Goal: Task Accomplishment & Management: Manage account settings

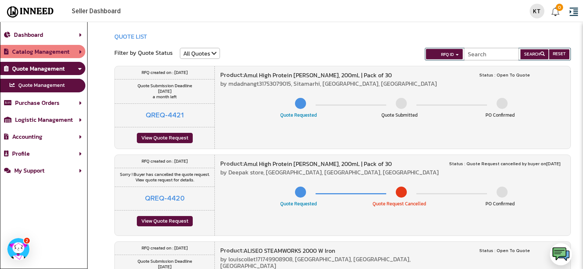
click at [41, 52] on link "Catalog Management" at bounding box center [37, 51] width 66 height 9
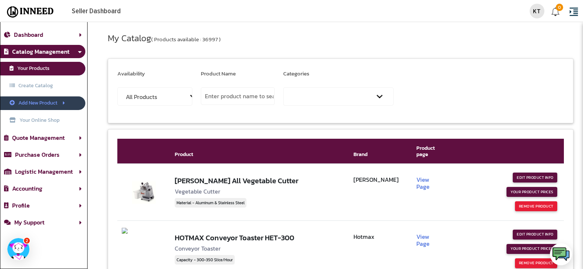
click at [44, 99] on link "Add New Product" at bounding box center [42, 103] width 85 height 14
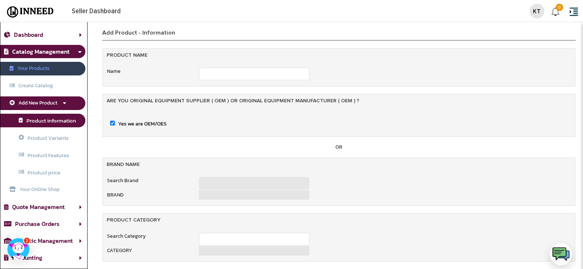
click at [40, 64] on link "Your Products" at bounding box center [42, 69] width 85 height 14
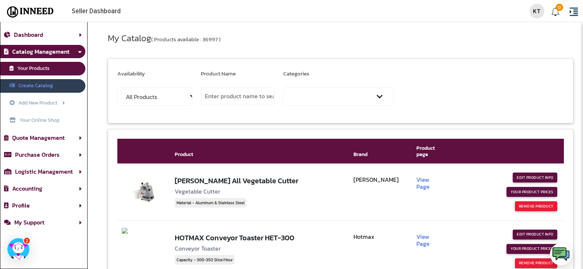
click at [46, 82] on link "Create Catalog" at bounding box center [42, 86] width 85 height 14
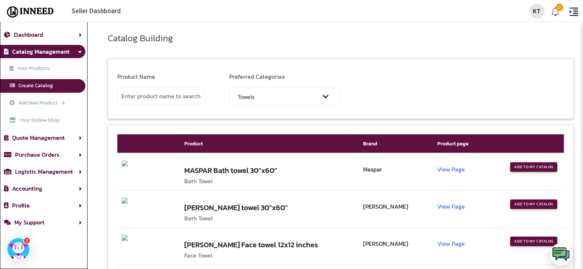
click at [277, 96] on select "Towels Bed Sheets Duvet Cover Pillow Cover Pillows Duvets & Blankets Mattress C…" at bounding box center [284, 96] width 110 height 18
click at [263, 95] on select "Towels Bed Sheets Duvet Cover Pillow Cover Pillows Duvets & Blankets Mattress C…" at bounding box center [284, 96] width 110 height 18
select select "Urinals"
click at [230, 87] on select "Towels Bed Sheets Duvet Cover Pillow Cover Pillows Duvets & Blankets Mattress C…" at bounding box center [284, 96] width 110 height 18
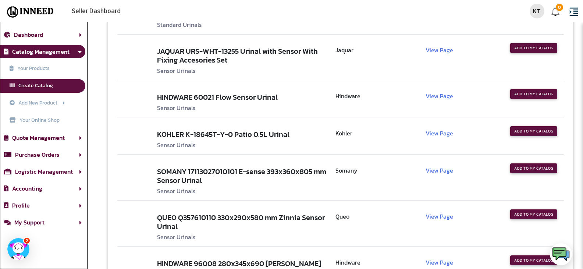
scroll to position [2137, 0]
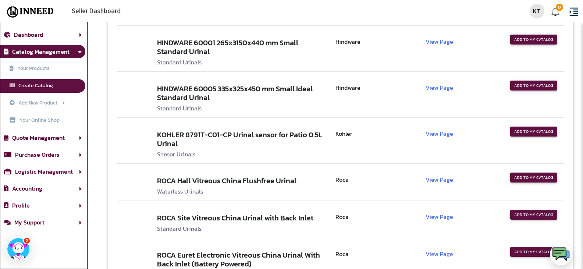
click at [521, 130] on button "Add to my Catalog" at bounding box center [533, 132] width 47 height 10
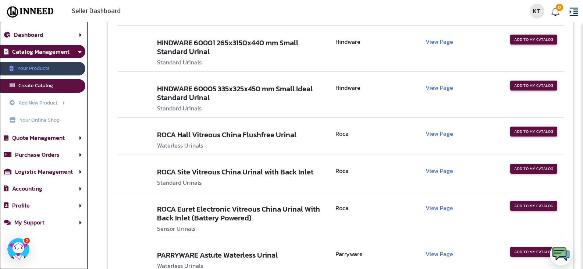
click at [24, 68] on link "Your Products" at bounding box center [42, 69] width 85 height 14
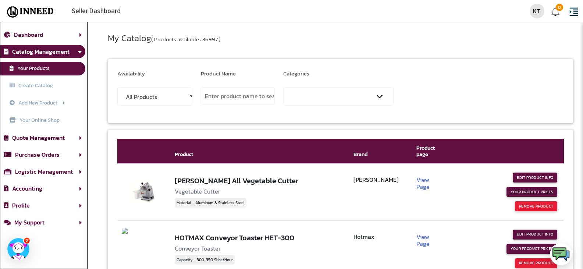
click at [249, 98] on input "text" at bounding box center [238, 96] width 74 height 18
click at [379, 96] on select "Select Category Towels Bed Sheets Duvet Cover Pillow Cover Pillows Duvets & Bla…" at bounding box center [338, 96] width 110 height 18
select select "Urinals"
click at [283, 87] on select "Select Category Towels Bed Sheets Duvet Cover Pillow Cover Pillows Duvets & Bla…" at bounding box center [338, 96] width 110 height 18
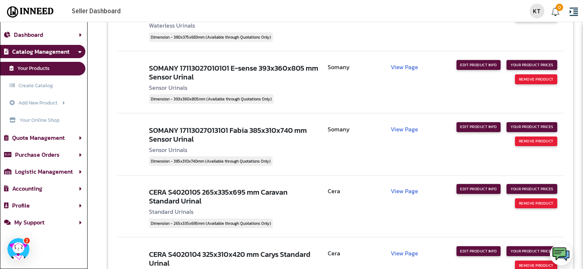
scroll to position [787, 0]
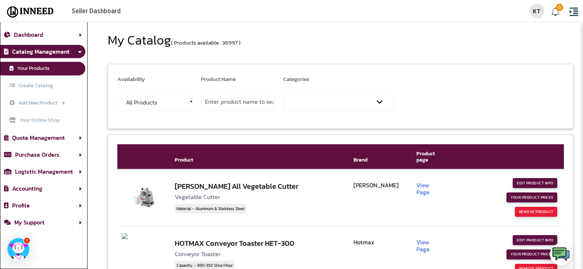
click at [244, 101] on input "text" at bounding box center [238, 102] width 74 height 18
type input "u"
click at [498, 103] on button "Search" at bounding box center [499, 102] width 32 height 14
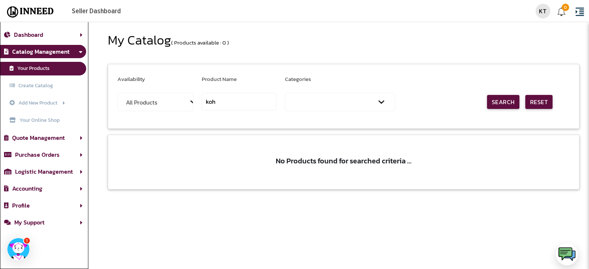
click at [311, 105] on select "Select Category Towels Bed Sheets Duvet Cover Pillow Cover Pillows Duvets & Bla…" at bounding box center [340, 102] width 110 height 18
click at [251, 101] on input "koh" at bounding box center [239, 102] width 75 height 18
type input "k"
click at [340, 102] on select "Select Category Towels Bed Sheets Duvet Cover Pillow Cover Pillows Duvets & Bla…" at bounding box center [340, 102] width 110 height 18
select select "Urinals"
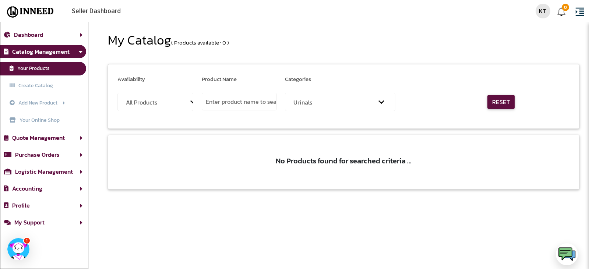
click at [285, 93] on select "Select Category Towels Bed Sheets Duvet Cover Pillow Cover Pillows Duvets & Bla…" at bounding box center [340, 102] width 110 height 18
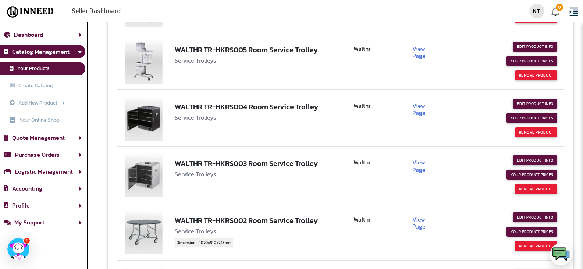
scroll to position [5558, 0]
click at [54, 68] on link "Your Products" at bounding box center [42, 69] width 85 height 14
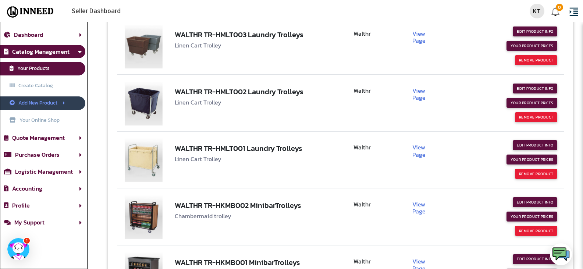
scroll to position [5288, 0]
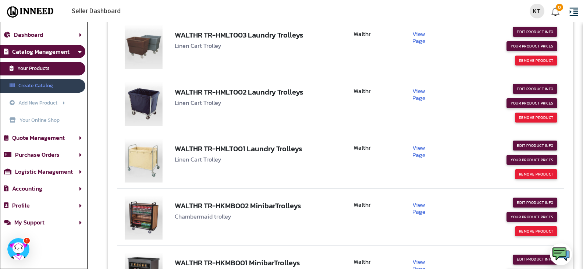
click at [34, 90] on link "Create Catalog" at bounding box center [42, 86] width 85 height 14
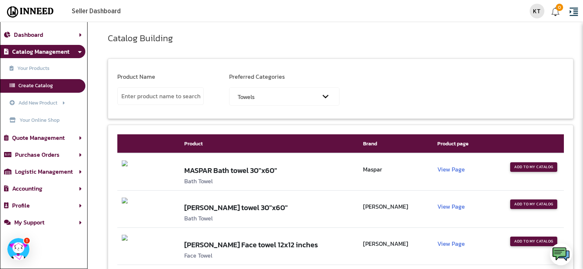
click at [268, 99] on select "Towels Bed Sheets Duvet Cover Pillow Cover Pillows Duvets & Blankets Mattress C…" at bounding box center [284, 96] width 110 height 18
select select "Urinals"
click at [230, 87] on select "Towels Bed Sheets Duvet Cover Pillow Cover Pillows Duvets & Blankets Mattress C…" at bounding box center [284, 96] width 110 height 18
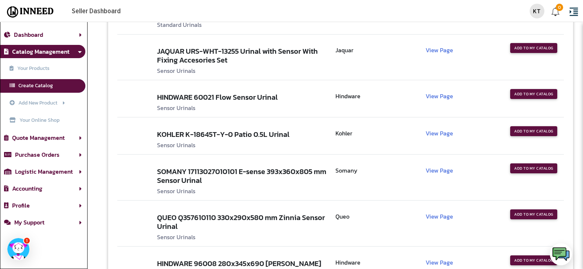
scroll to position [2137, 0]
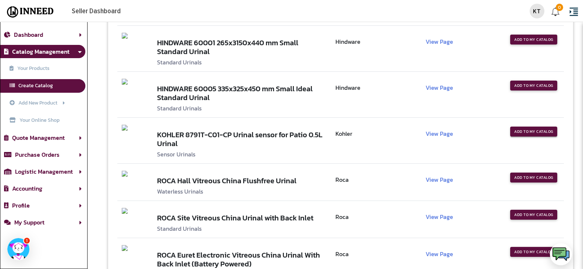
click at [533, 134] on button "Add to my Catalog" at bounding box center [533, 132] width 47 height 10
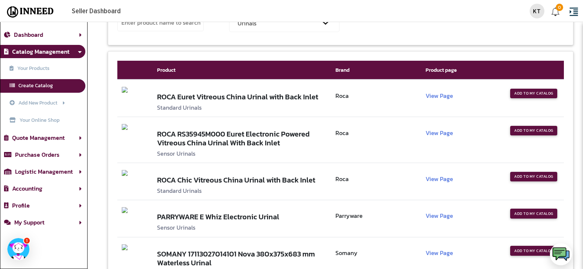
scroll to position [0, 0]
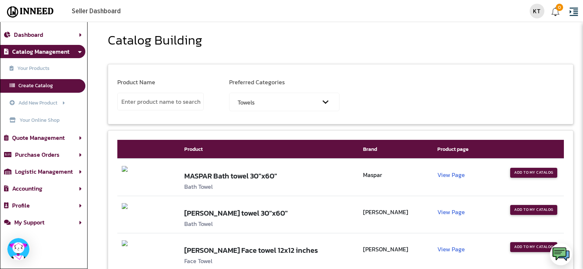
click at [279, 105] on select "Towels Bed Sheets Duvet Cover Pillow Cover Pillows Duvets & Blankets Mattress C…" at bounding box center [284, 102] width 110 height 18
select select "Urinals"
click at [230, 93] on select "Towels Bed Sheets Duvet Cover Pillow Cover Pillows Duvets & Blankets Mattress C…" at bounding box center [284, 102] width 110 height 18
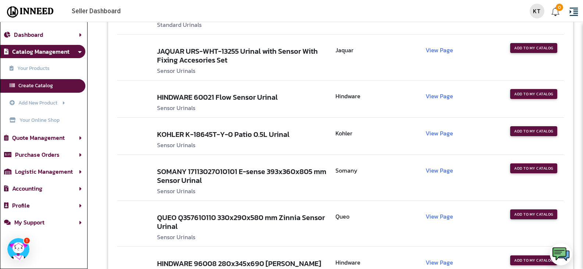
scroll to position [2143, 0]
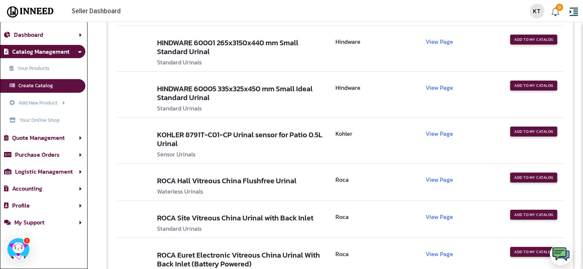
click at [440, 135] on link "View Page" at bounding box center [440, 133] width 28 height 9
